Goal: Task Accomplishment & Management: Manage account settings

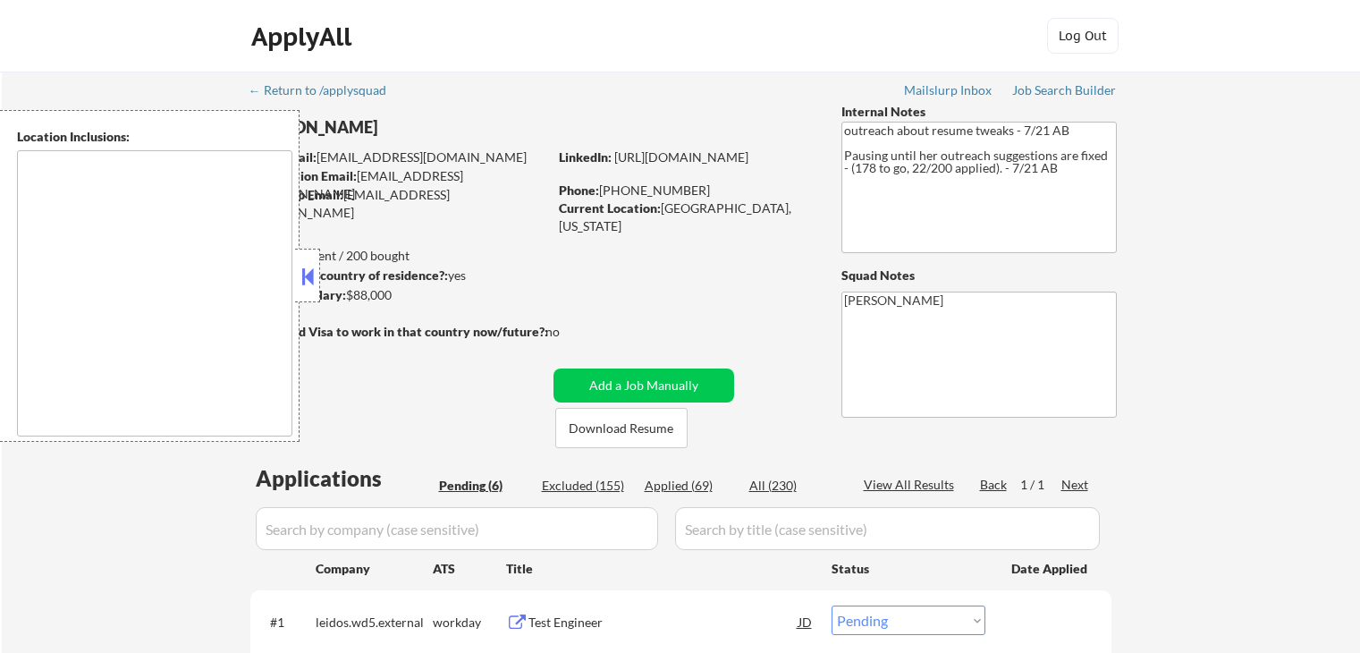
select select ""pending""
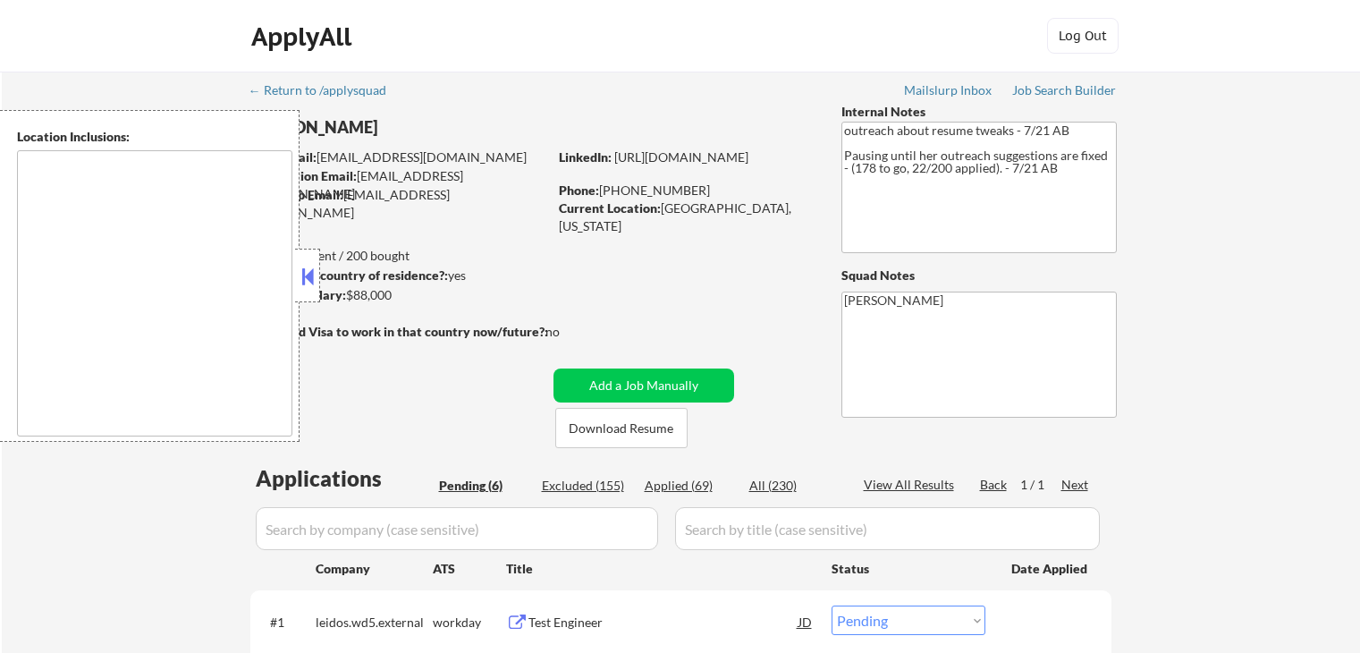
select select ""pending""
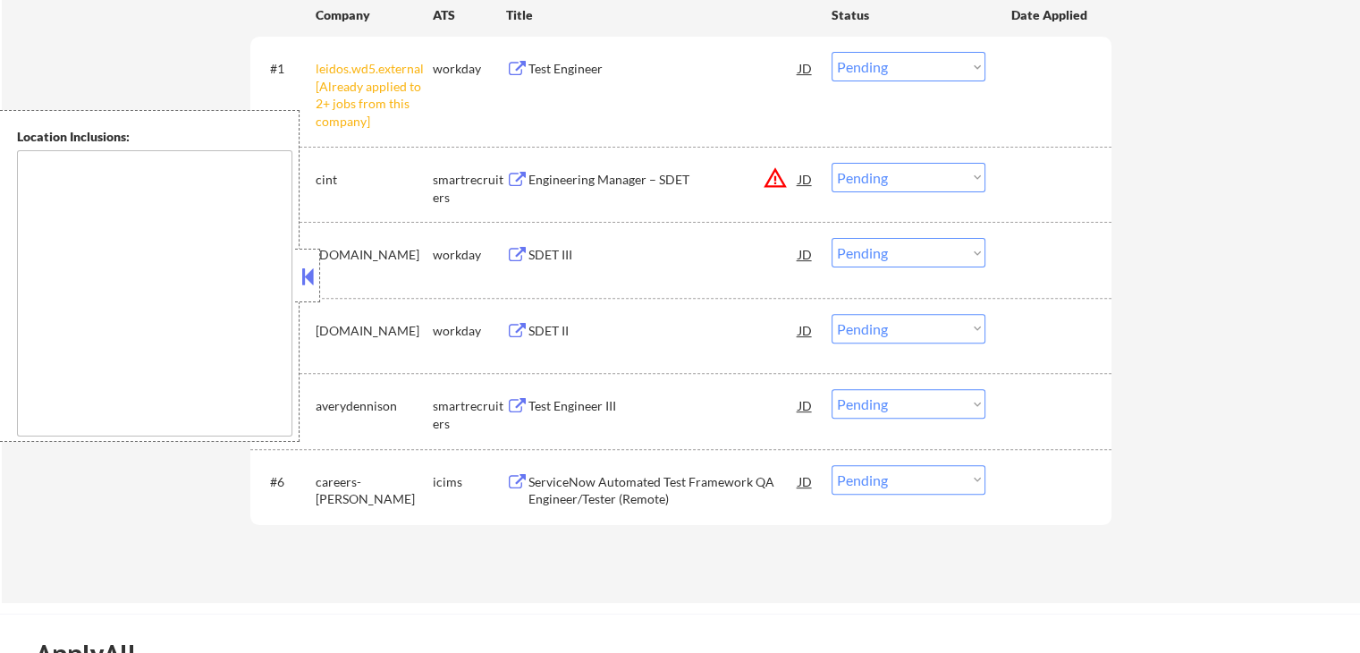
scroll to position [626, 0]
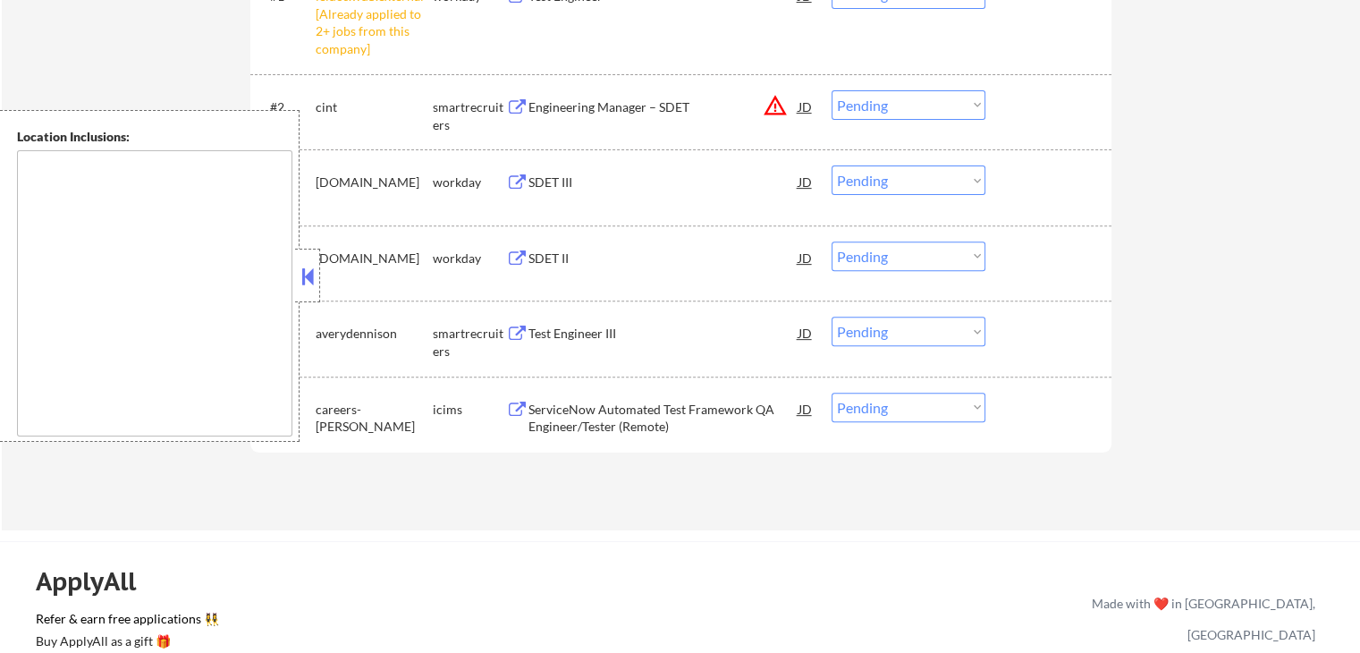
click at [309, 265] on button at bounding box center [308, 276] width 20 height 27
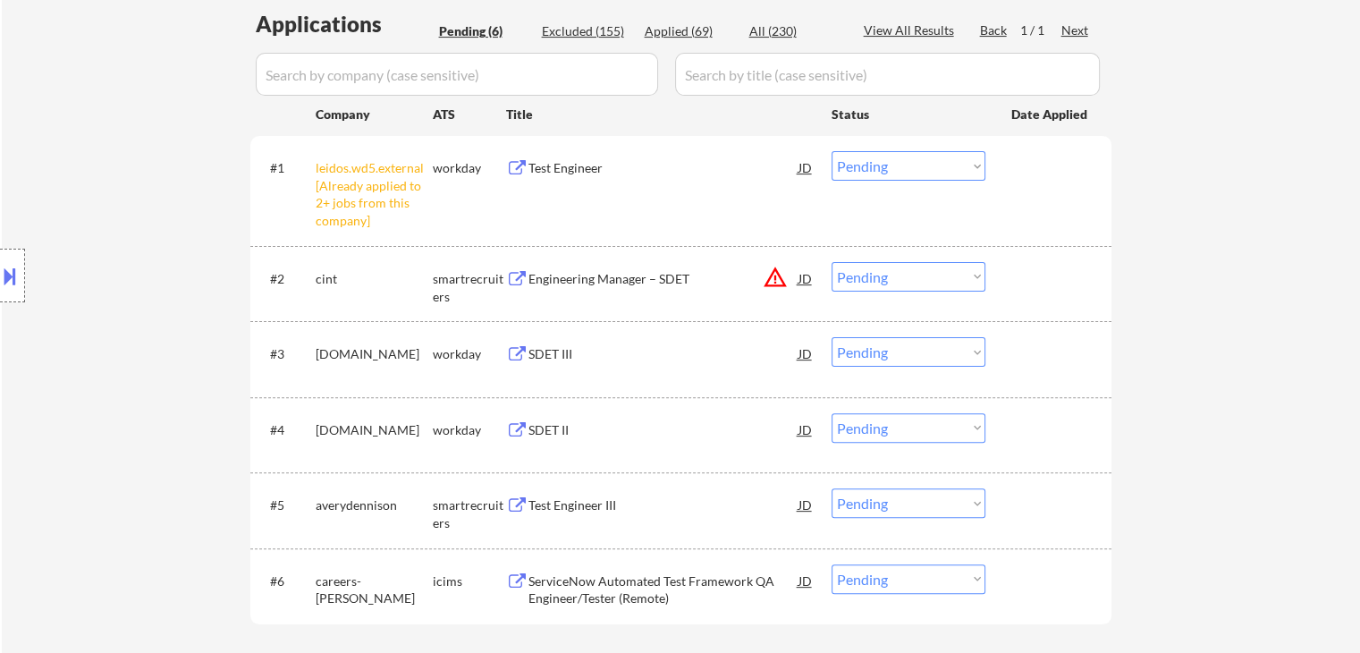
scroll to position [447, 0]
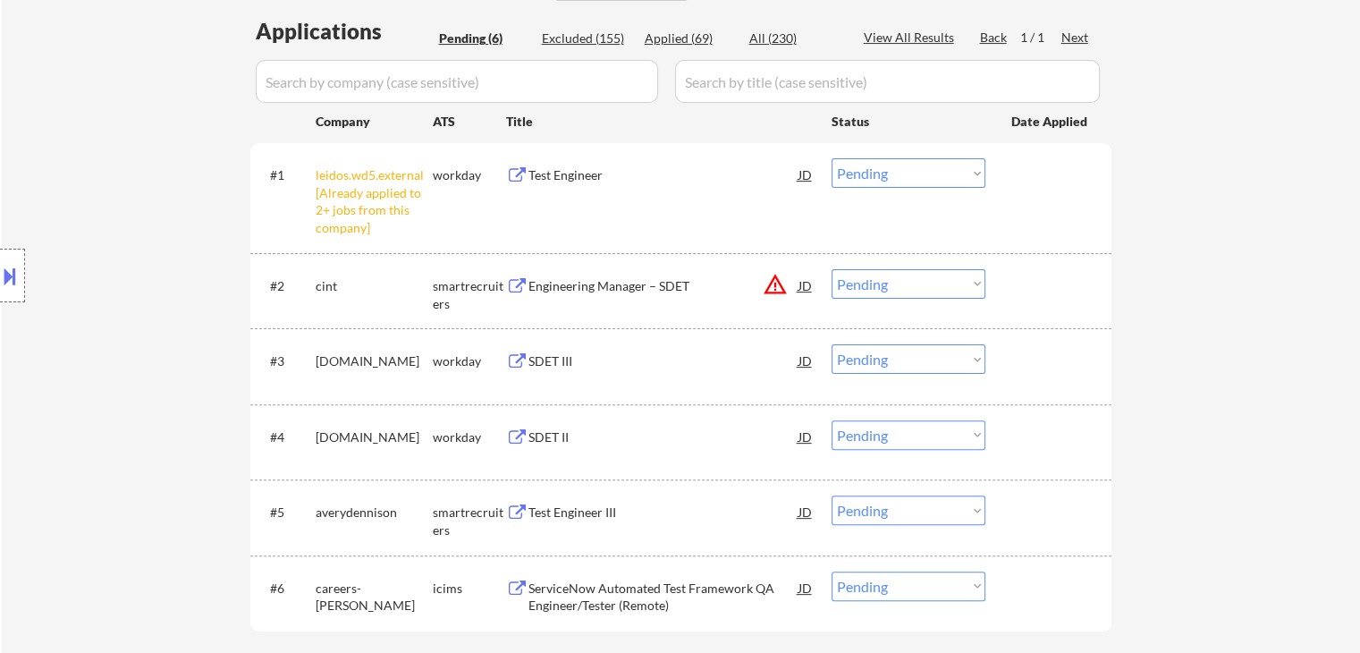
click at [878, 169] on select "Choose an option... Pending Applied Excluded (Questions) Excluded (Expired) Exc…" at bounding box center [908, 172] width 154 height 29
click at [831, 158] on select "Choose an option... Pending Applied Excluded (Questions) Excluded (Expired) Exc…" at bounding box center [908, 172] width 154 height 29
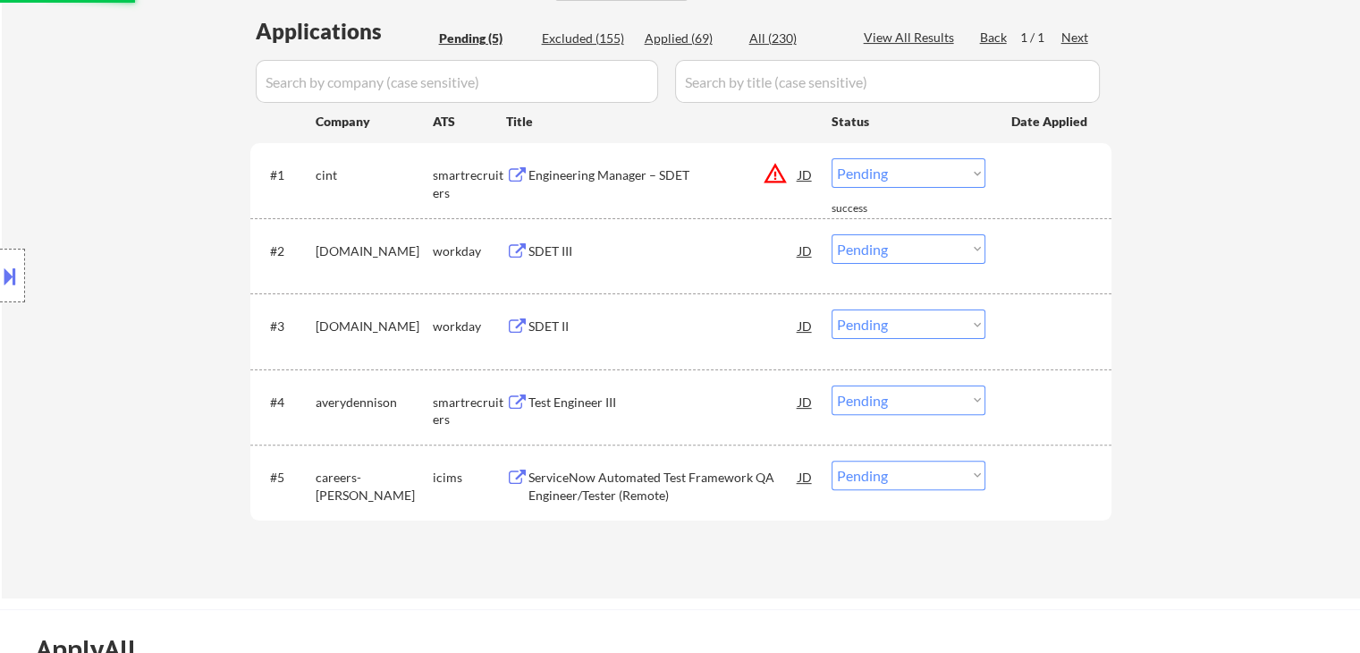
click at [797, 176] on div "JD" at bounding box center [805, 174] width 18 height 32
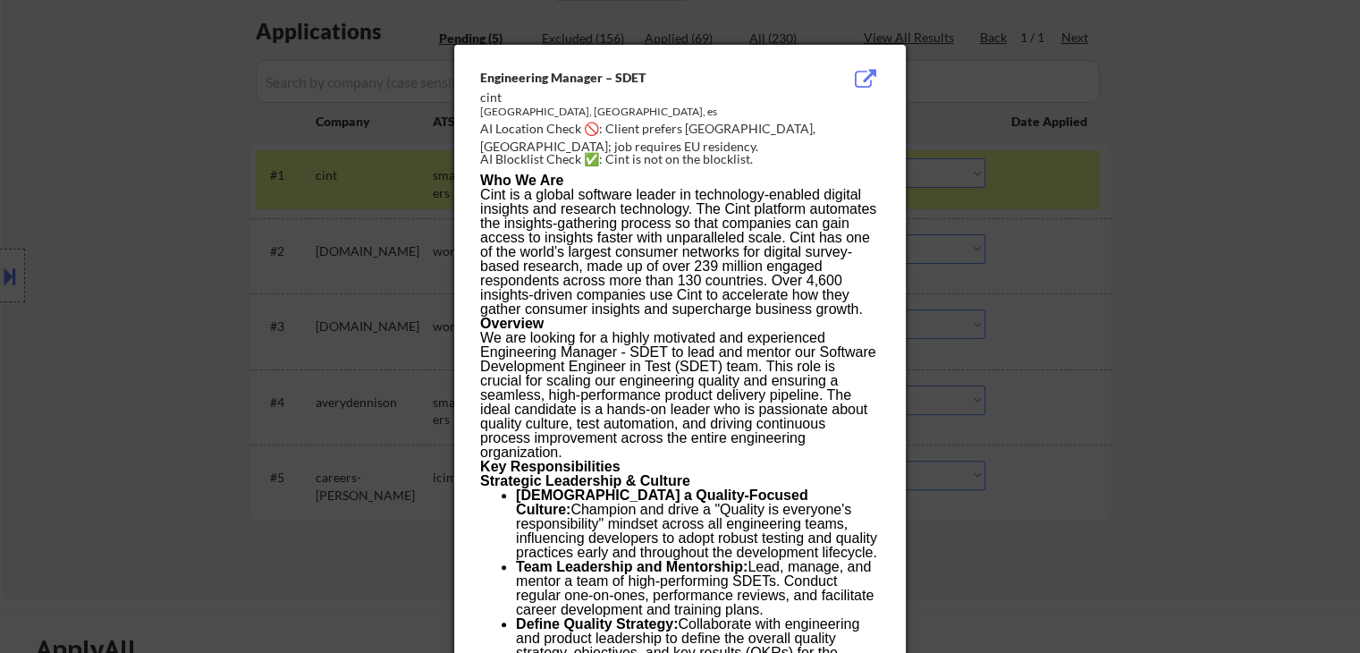
click at [1193, 277] on div at bounding box center [680, 326] width 1360 height 653
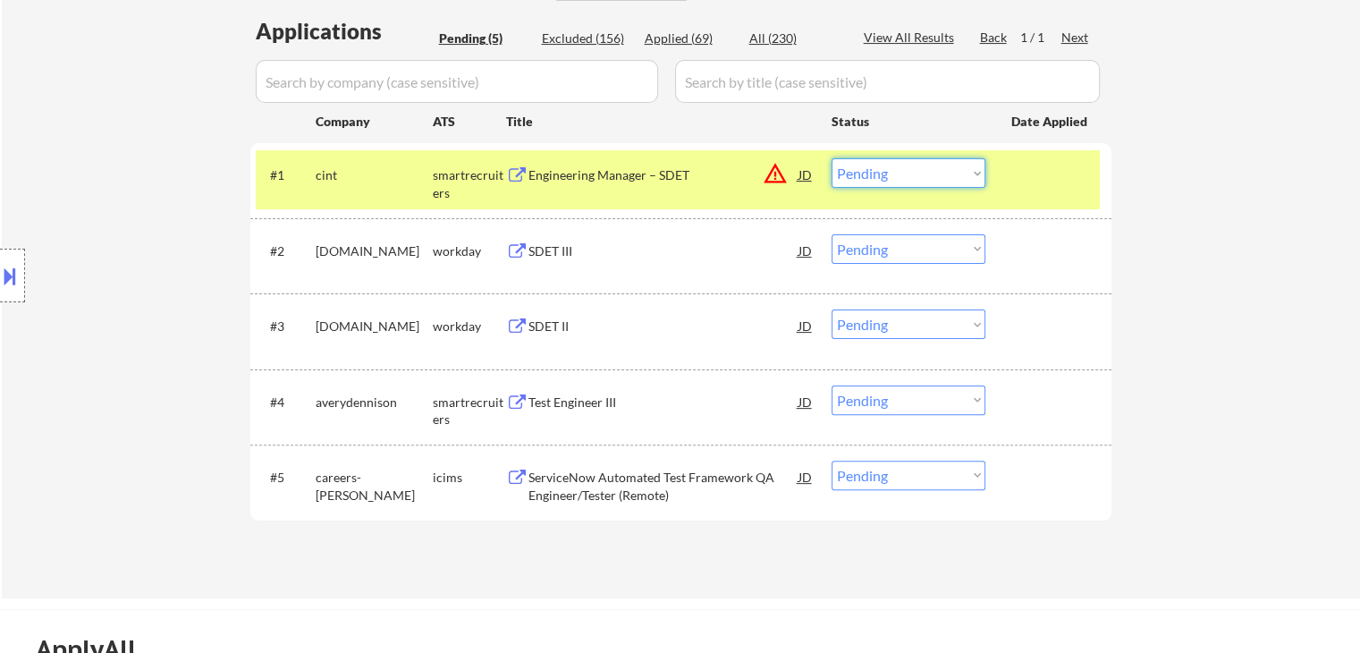
click at [914, 170] on select "Choose an option... Pending Applied Excluded (Questions) Excluded (Expired) Exc…" at bounding box center [908, 172] width 154 height 29
click at [831, 158] on select "Choose an option... Pending Applied Excluded (Questions) Excluded (Expired) Exc…" at bounding box center [908, 172] width 154 height 29
select select ""pending""
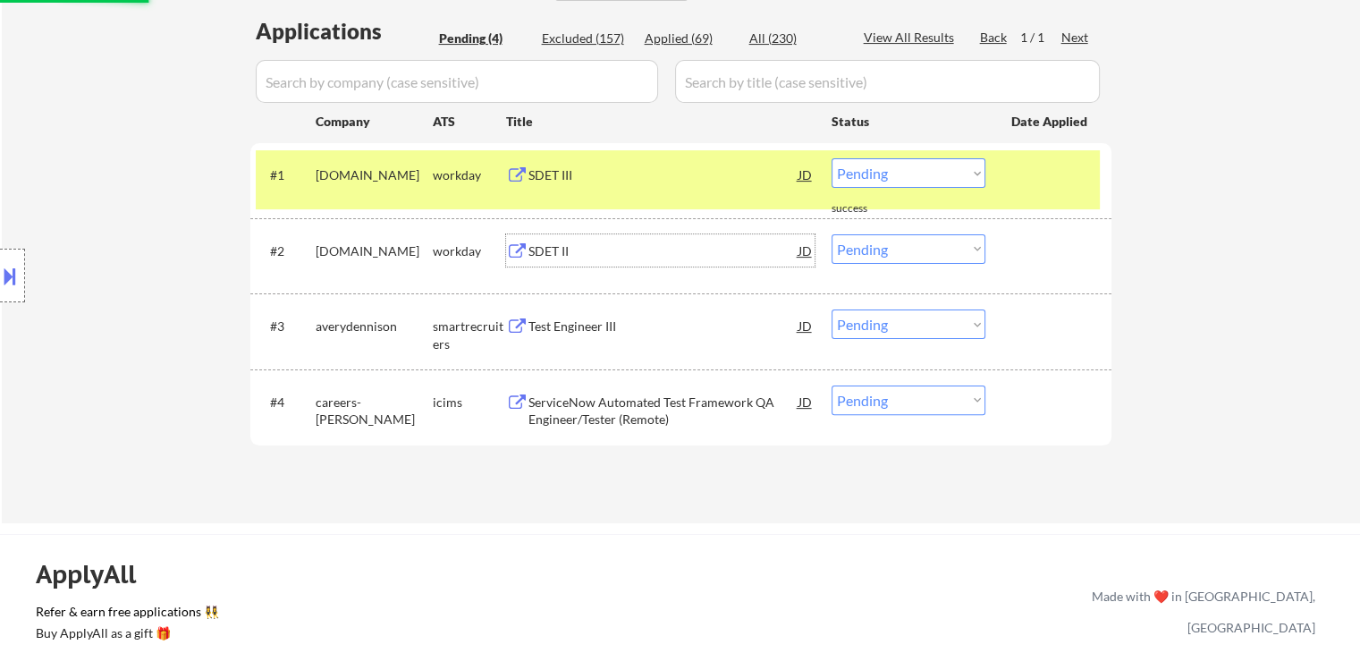
click at [529, 240] on div "SDET II" at bounding box center [663, 250] width 270 height 32
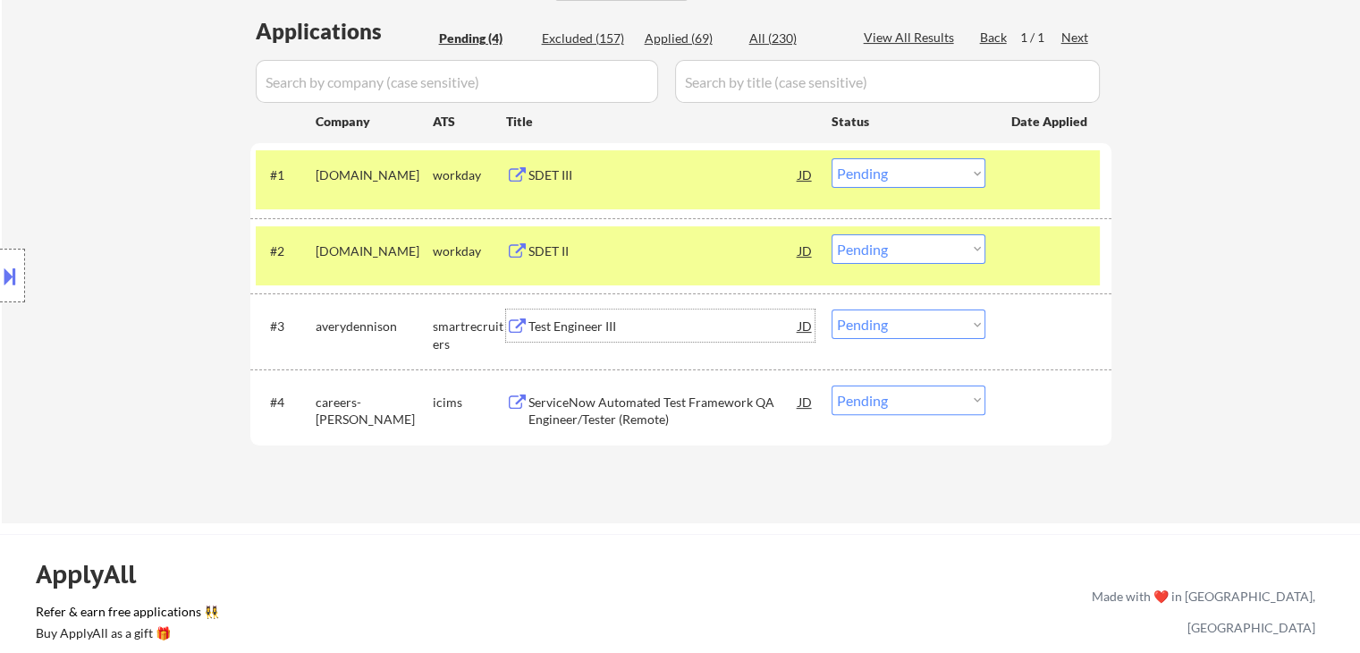
click at [540, 326] on div "Test Engineer III" at bounding box center [663, 326] width 270 height 18
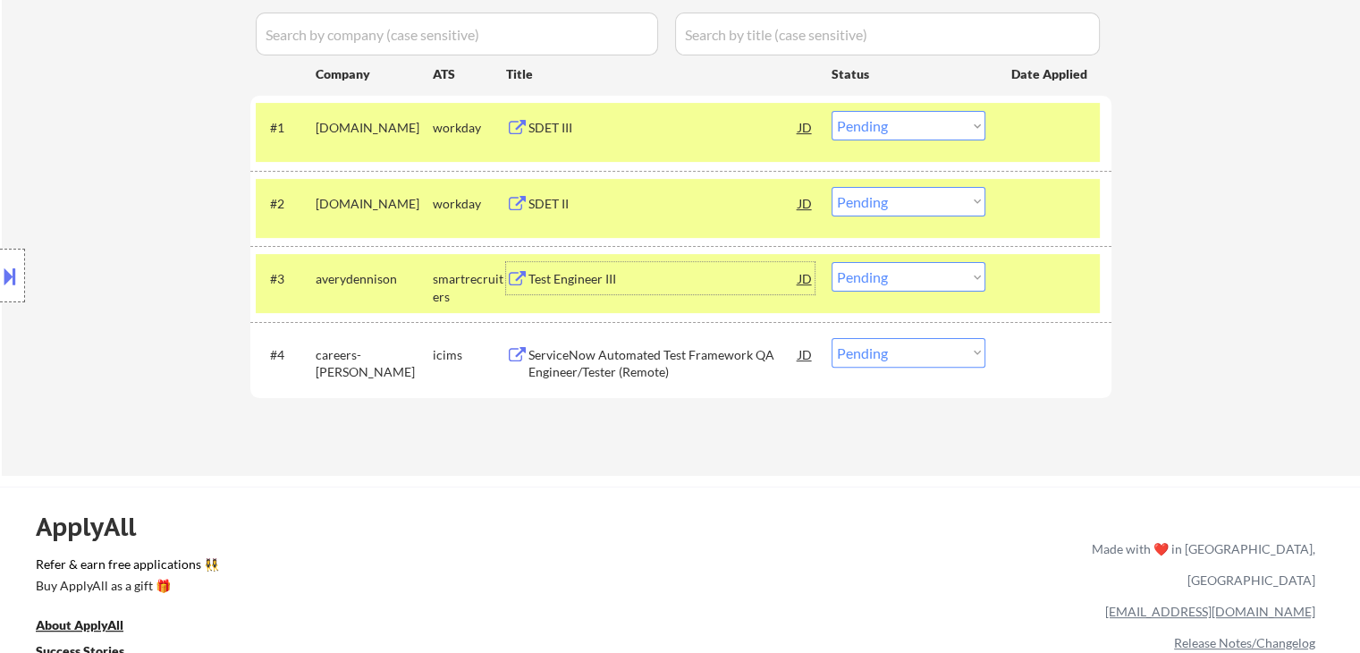
scroll to position [536, 0]
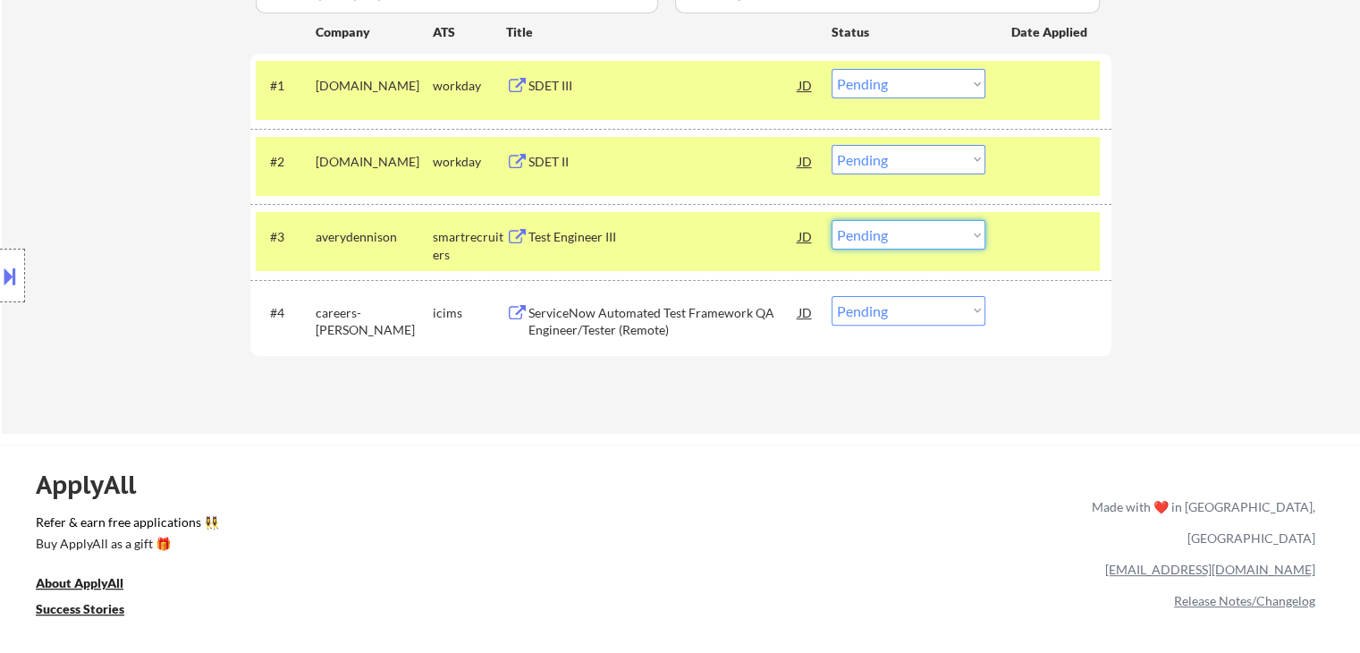
click at [909, 220] on select "Choose an option... Pending Applied Excluded (Questions) Excluded (Expired) Exc…" at bounding box center [908, 234] width 154 height 29
click at [831, 220] on select "Choose an option... Pending Applied Excluded (Questions) Excluded (Expired) Exc…" at bounding box center [908, 234] width 154 height 29
select select ""pending""
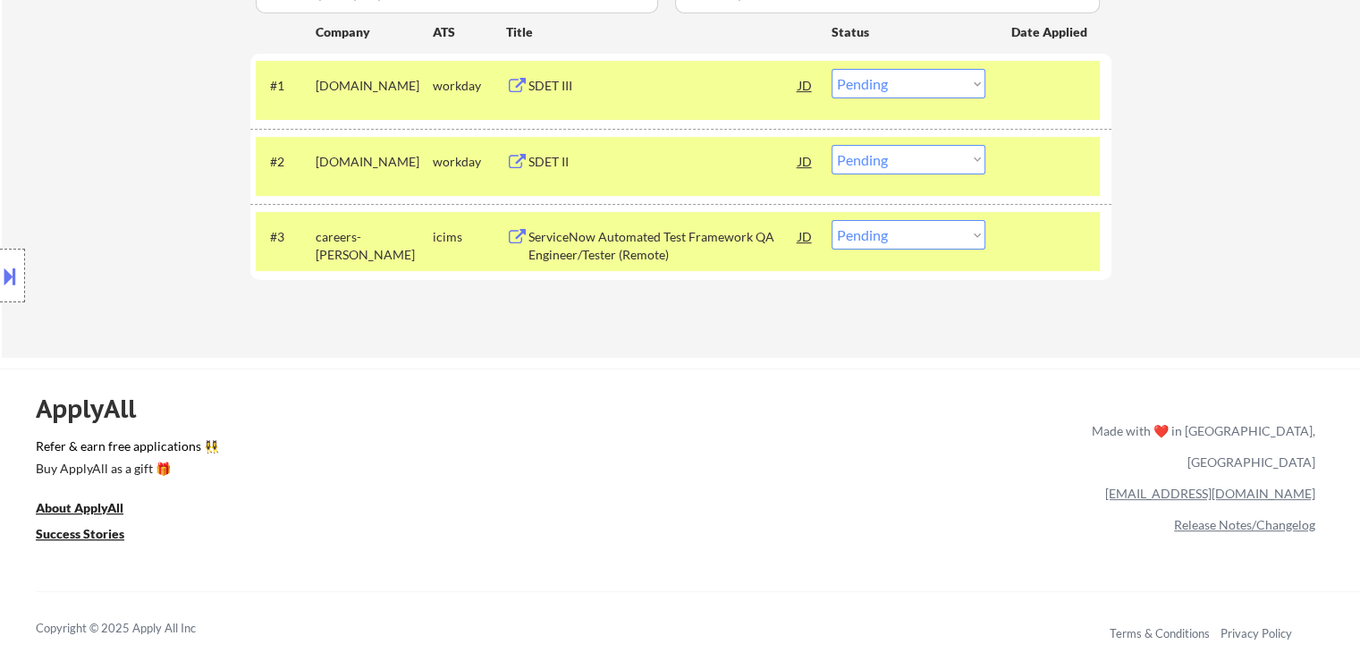
click at [541, 174] on div "SDET II" at bounding box center [663, 161] width 270 height 32
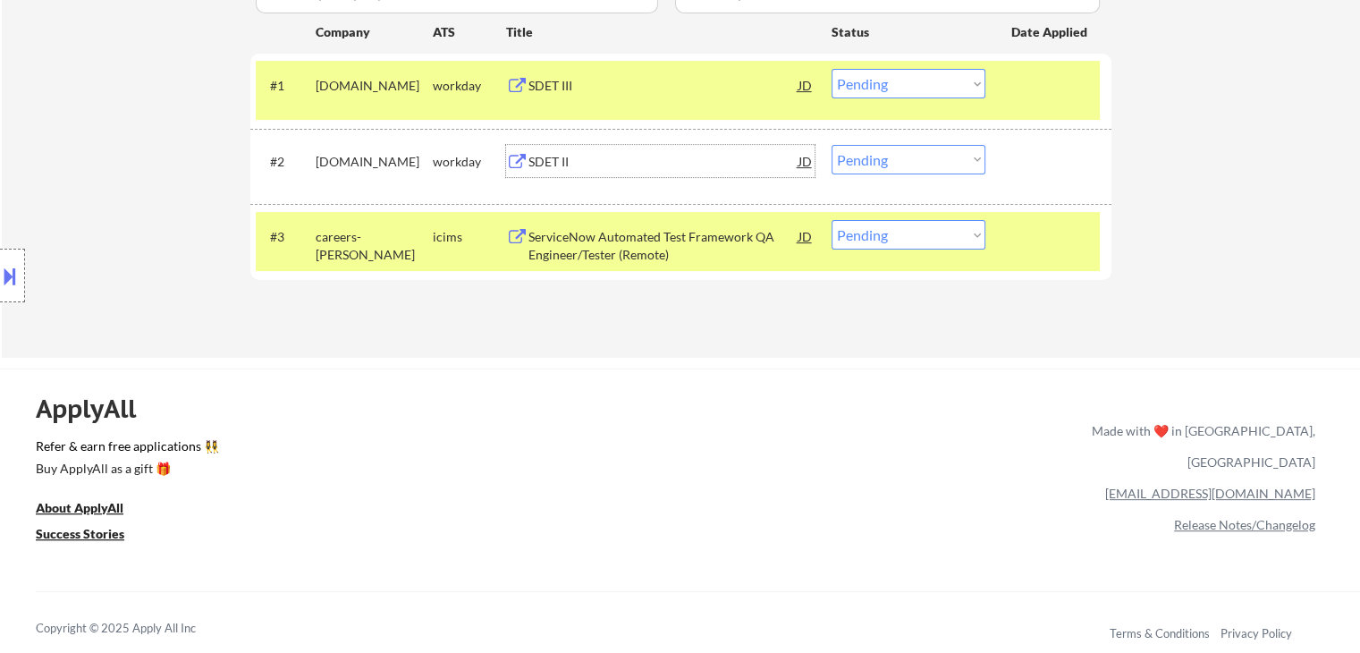
click at [626, 83] on div "SDET III" at bounding box center [663, 86] width 270 height 18
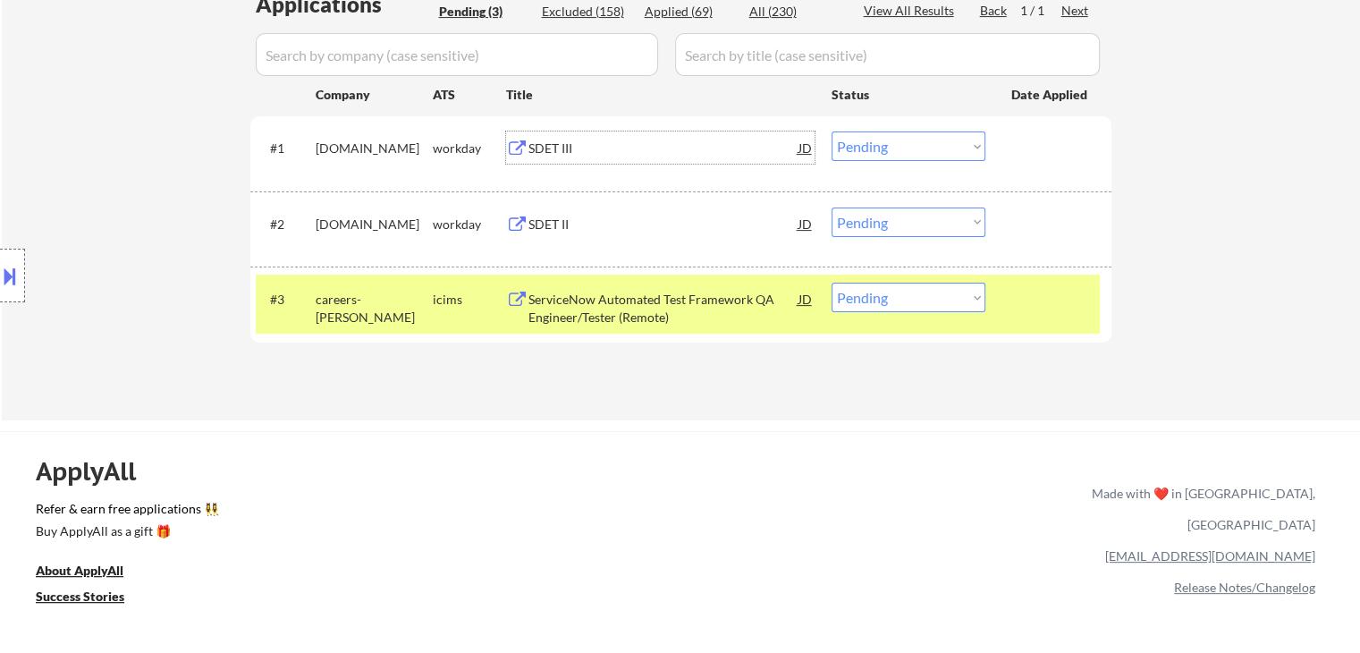
scroll to position [268, 0]
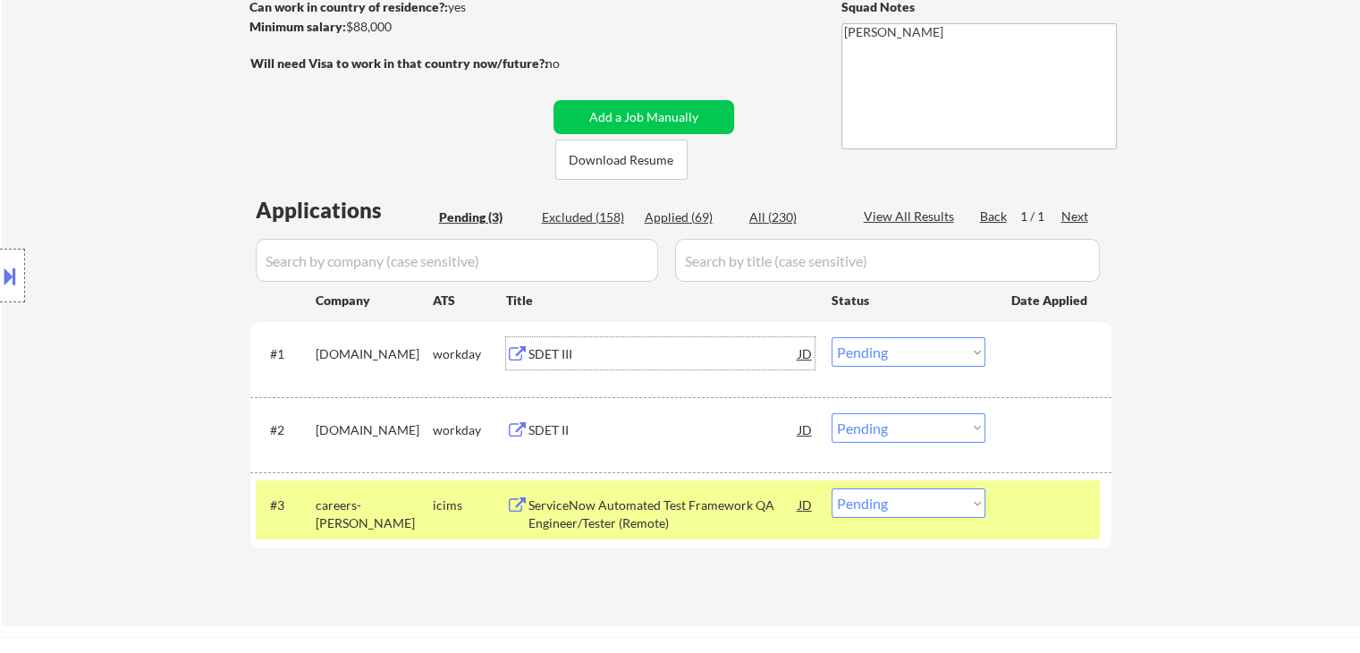
click at [32, 287] on div "Location Inclusions:" at bounding box center [160, 276] width 320 height 332
click at [29, 283] on div "Location Inclusions:" at bounding box center [160, 276] width 320 height 332
click at [17, 277] on button at bounding box center [10, 275] width 20 height 29
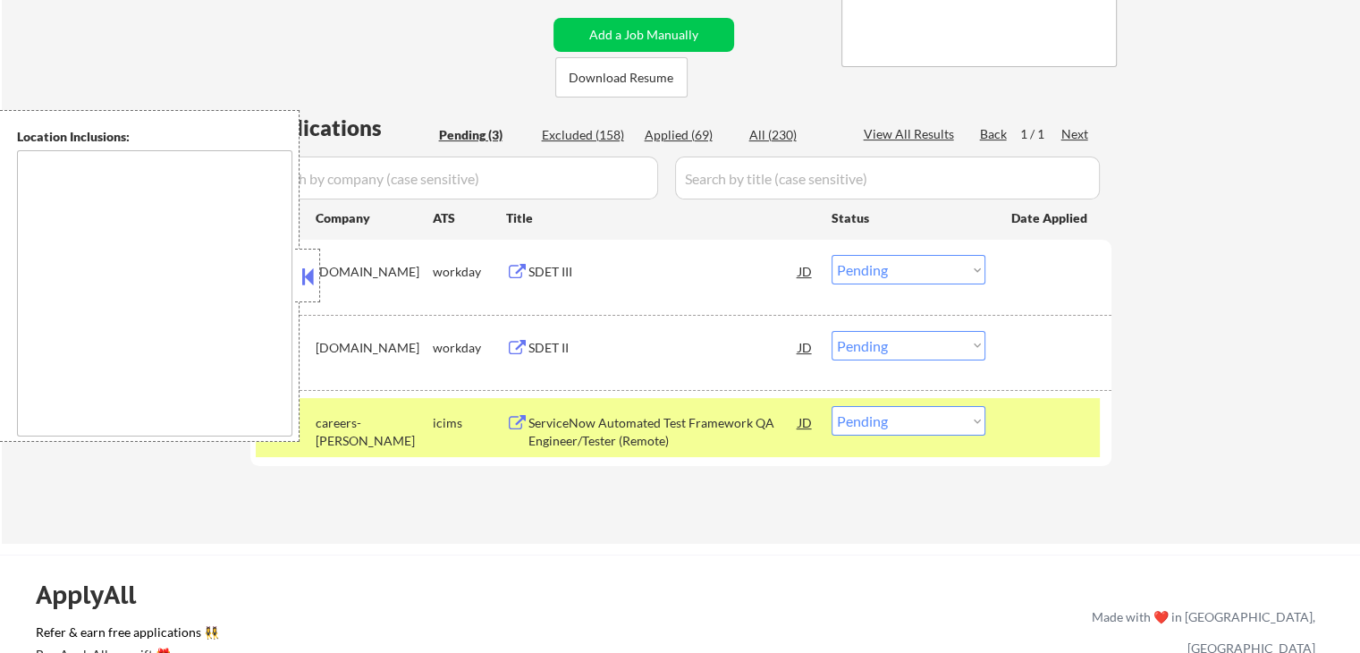
scroll to position [447, 0]
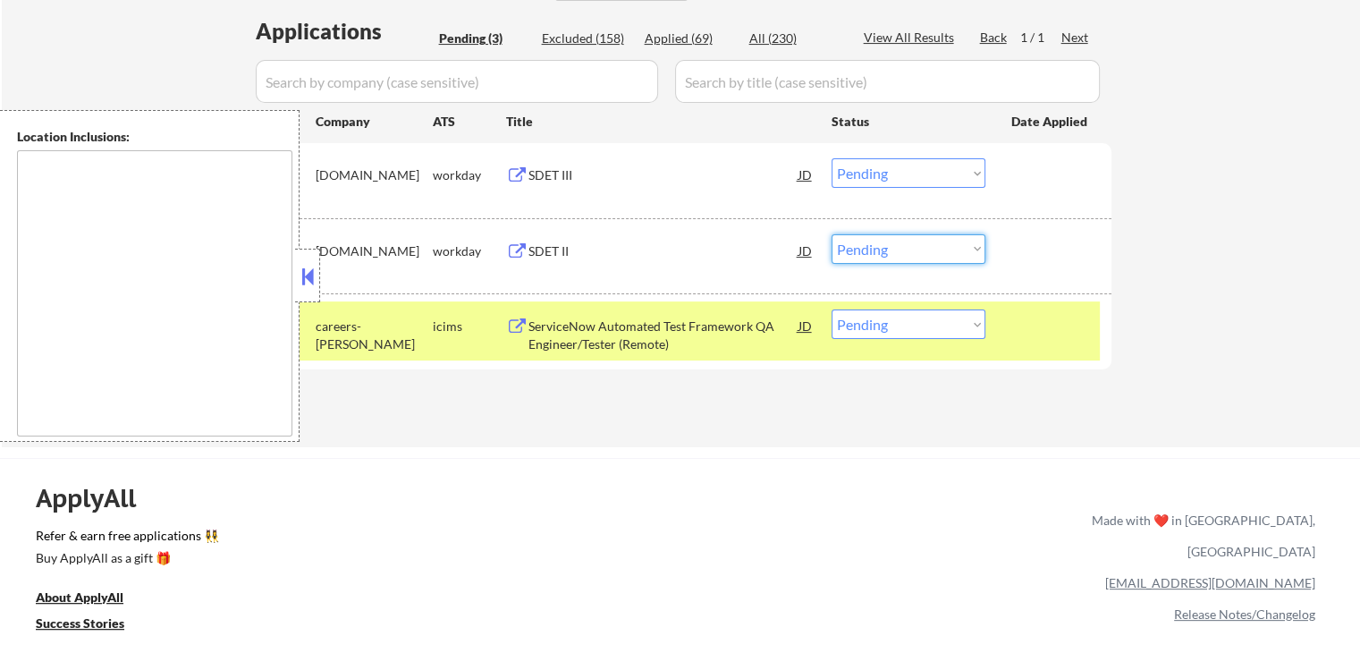
drag, startPoint x: 880, startPoint y: 249, endPoint x: 887, endPoint y: 262, distance: 15.2
click at [881, 249] on select "Choose an option... Pending Applied Excluded (Questions) Excluded (Expired) Exc…" at bounding box center [908, 248] width 154 height 29
click at [831, 234] on select "Choose an option... Pending Applied Excluded (Questions) Excluded (Expired) Exc…" at bounding box center [908, 248] width 154 height 29
select select ""pending""
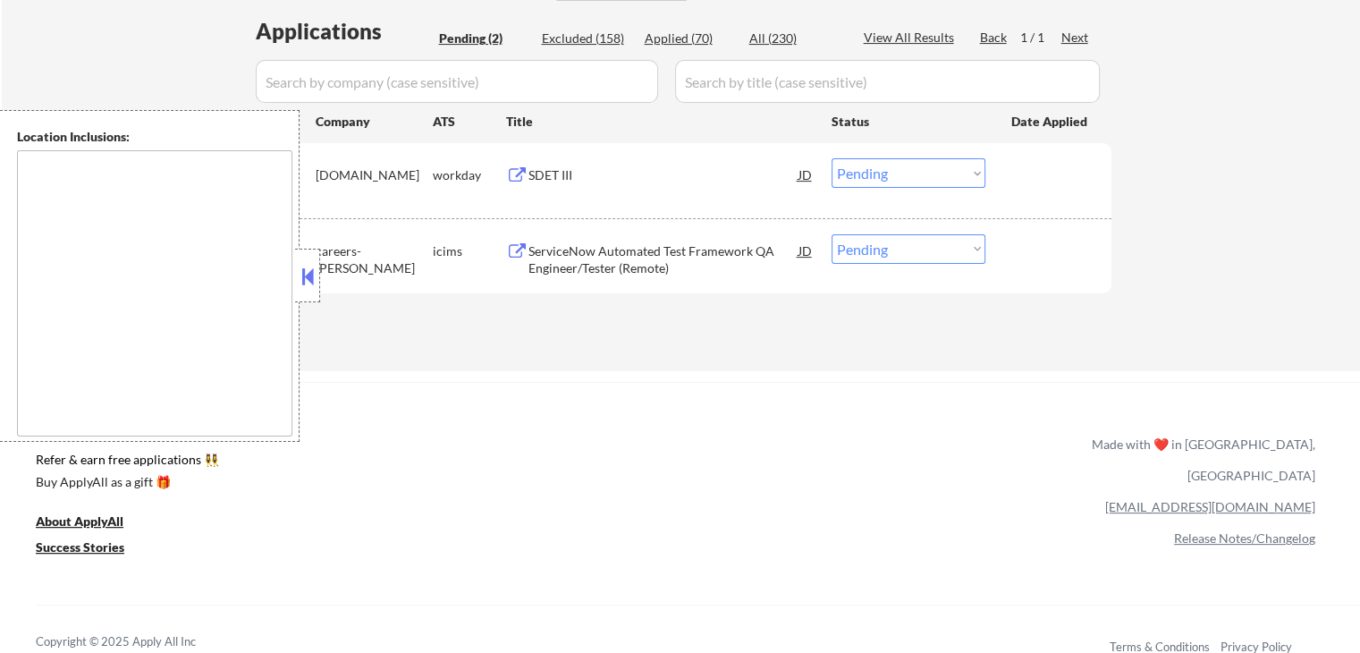
click at [560, 188] on div "SDET III" at bounding box center [663, 174] width 270 height 32
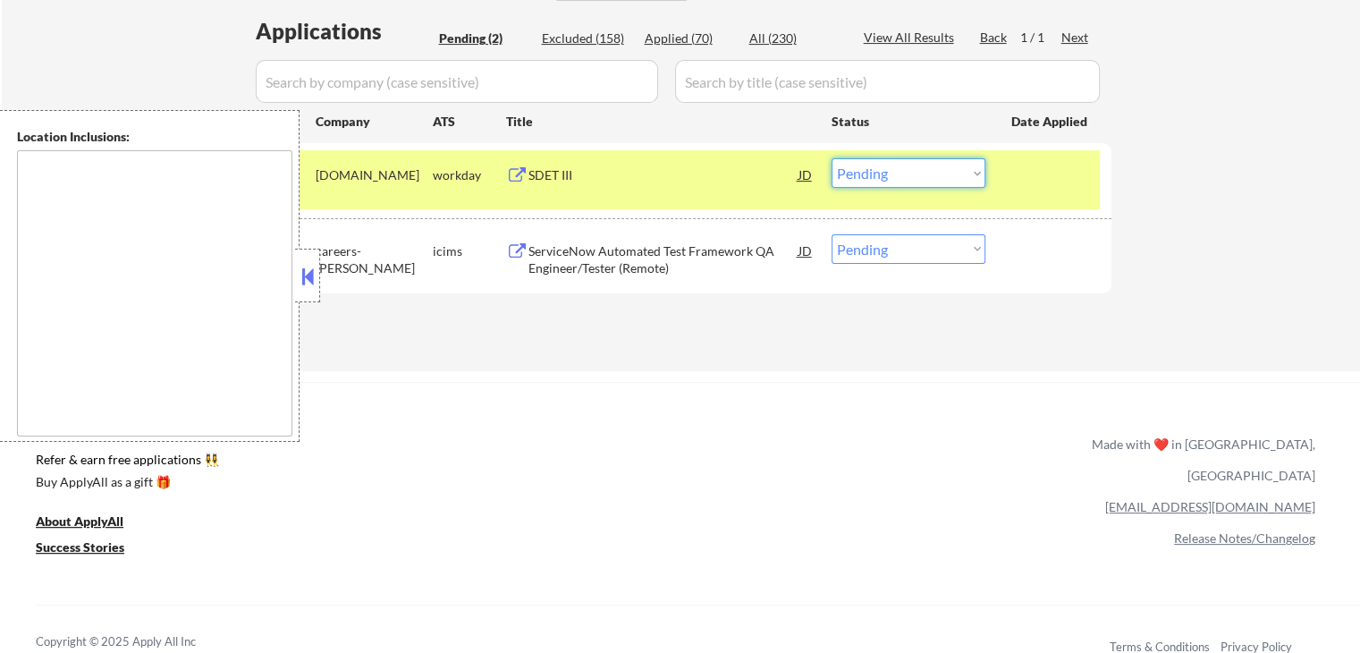
click at [898, 162] on select "Choose an option... Pending Applied Excluded (Questions) Excluded (Expired) Exc…" at bounding box center [908, 172] width 154 height 29
click at [831, 158] on select "Choose an option... Pending Applied Excluded (Questions) Excluded (Expired) Exc…" at bounding box center [908, 172] width 154 height 29
click at [533, 265] on div "ServiceNow Automated Test Framework QA Engineer/Tester (Remote)" at bounding box center [663, 259] width 270 height 35
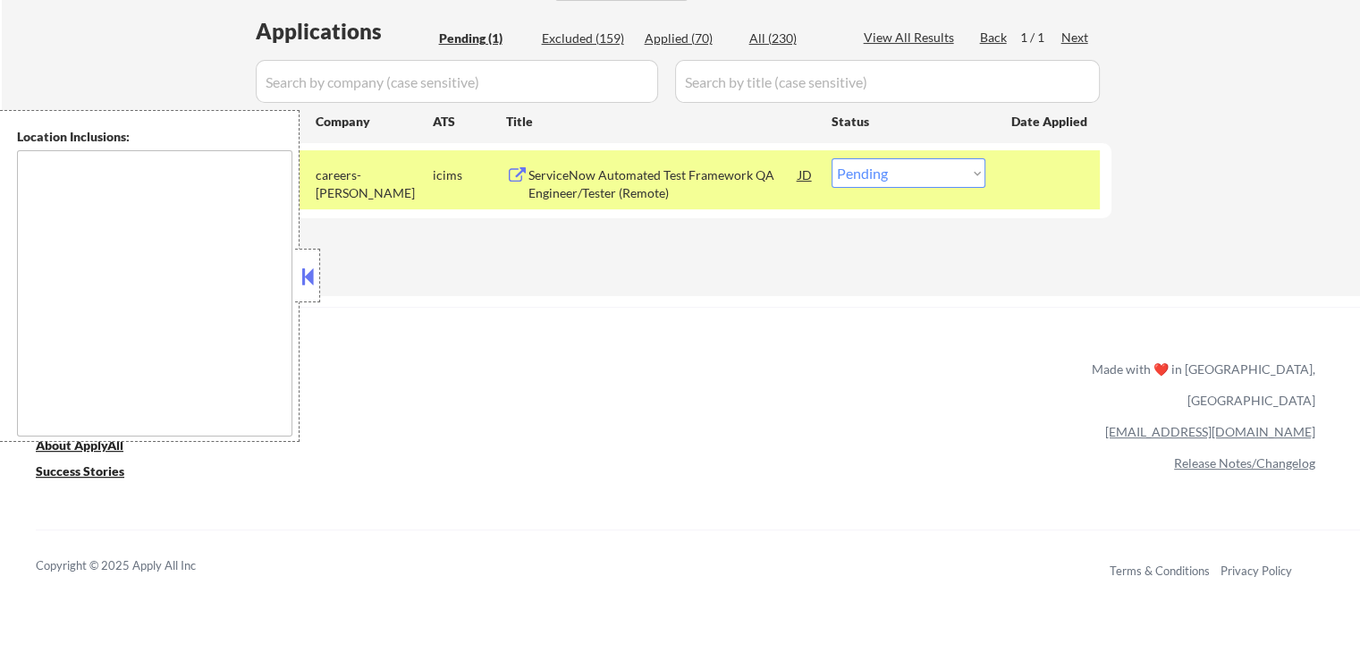
click at [928, 154] on div "#1 careers-govcio icims ServiceNow Automated Test Framework QA Engineer/Tester …" at bounding box center [678, 179] width 844 height 59
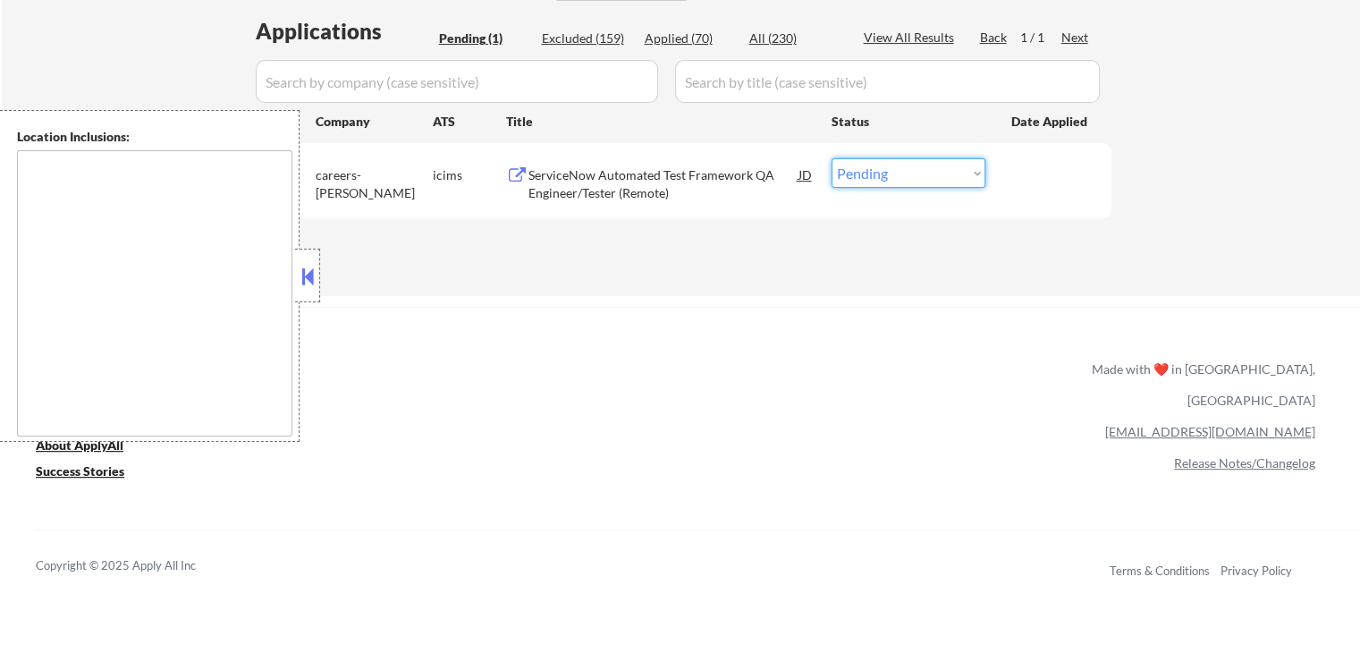
drag, startPoint x: 935, startPoint y: 171, endPoint x: 940, endPoint y: 186, distance: 15.8
click at [939, 173] on select "Choose an option... Pending Applied Excluded (Questions) Excluded (Expired) Exc…" at bounding box center [908, 172] width 154 height 29
select select ""excluded""
click at [831, 158] on select "Choose an option... Pending Applied Excluded (Questions) Excluded (Expired) Exc…" at bounding box center [908, 172] width 154 height 29
